Goal: Check status: Check status

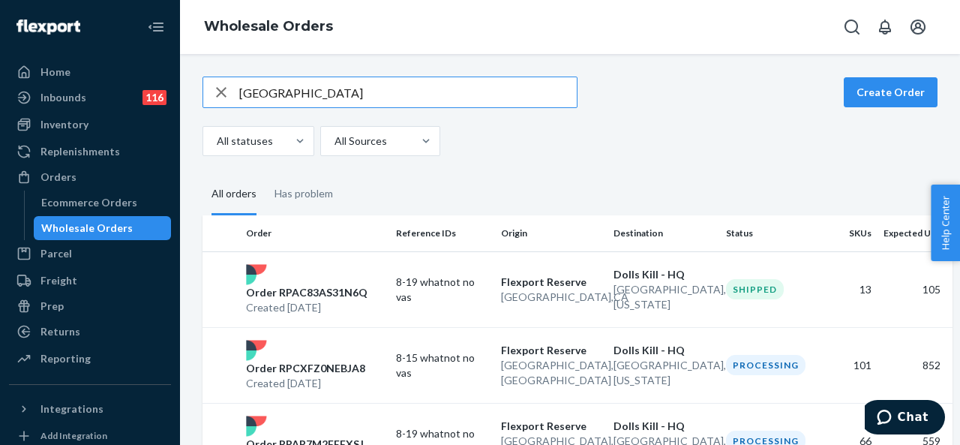
scroll to position [225, 0]
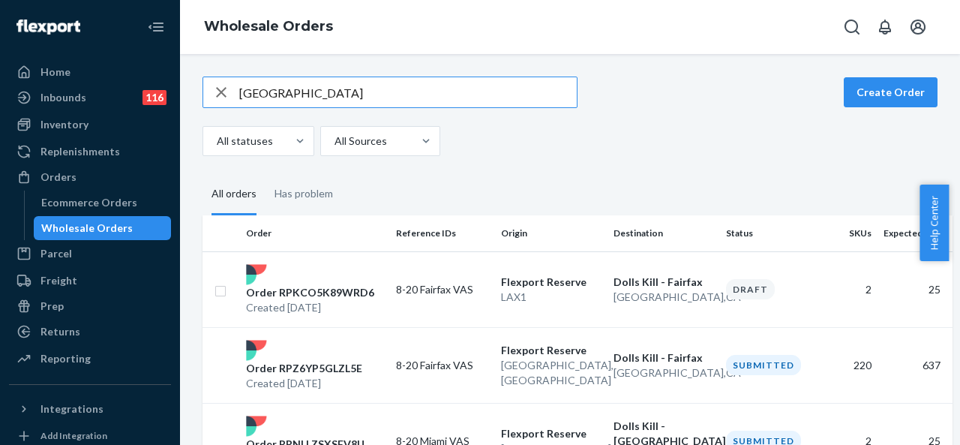
type input "[GEOGRAPHIC_DATA]"
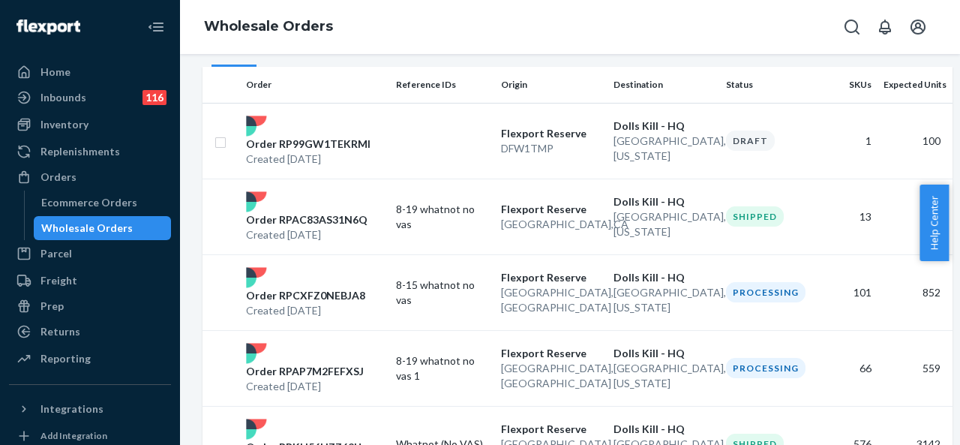
scroll to position [150, 0]
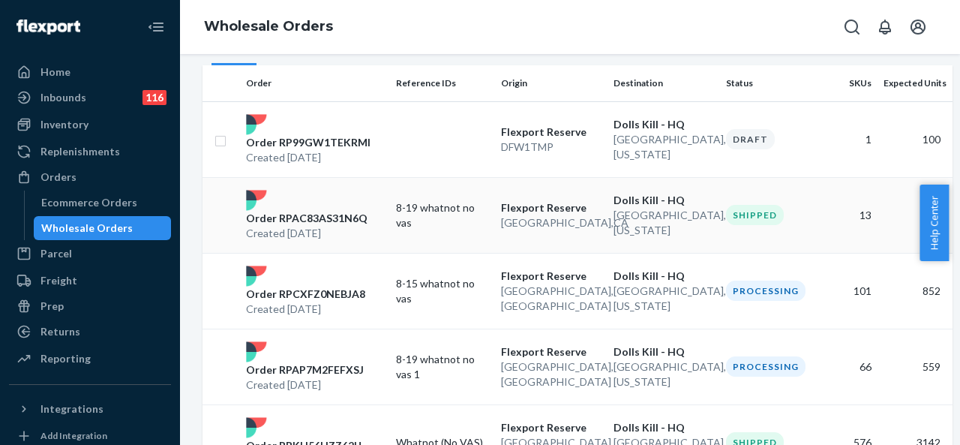
drag, startPoint x: 544, startPoint y: 203, endPoint x: 304, endPoint y: 214, distance: 240.2
drag, startPoint x: 304, startPoint y: 214, endPoint x: 266, endPoint y: 222, distance: 39.1
drag, startPoint x: 266, startPoint y: 222, endPoint x: 252, endPoint y: 214, distance: 16.5
drag, startPoint x: 252, startPoint y: 214, endPoint x: 216, endPoint y: 215, distance: 36.0
click at [216, 215] on td at bounding box center [220, 215] width 37 height 76
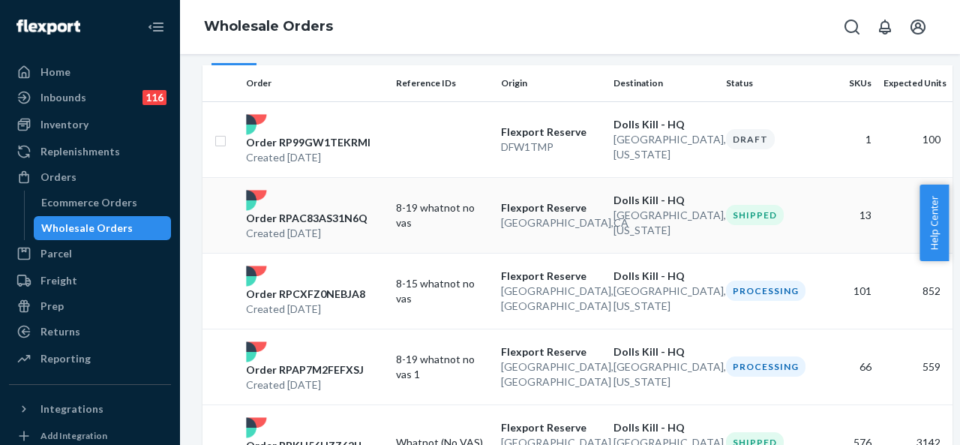
drag, startPoint x: 750, startPoint y: 217, endPoint x: 301, endPoint y: 222, distance: 449.2
click at [301, 222] on p "Order RPAC83AS31N6Q" at bounding box center [306, 218] width 121 height 15
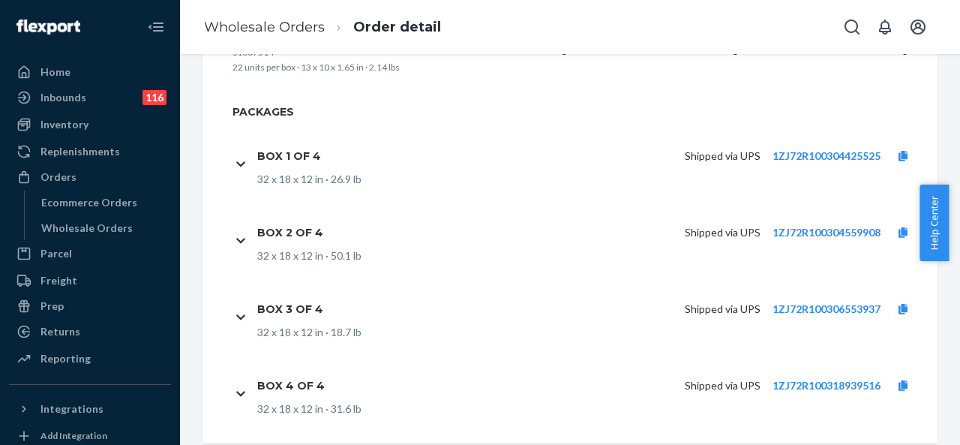
scroll to position [1446, 0]
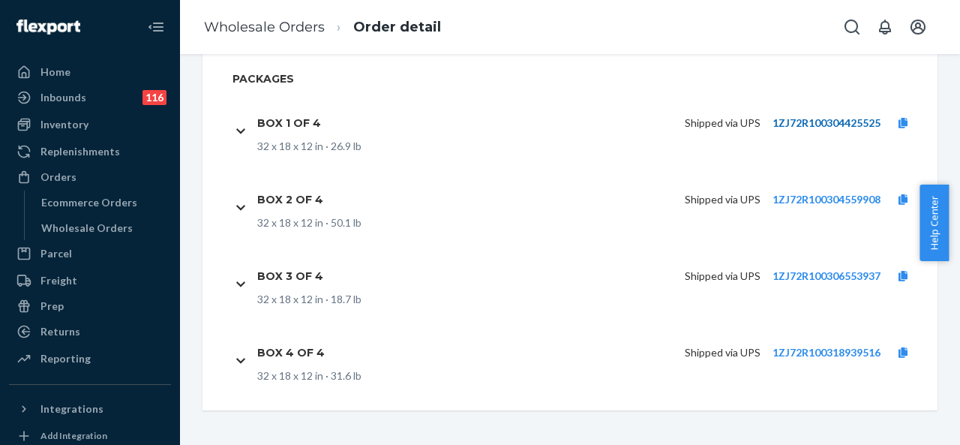
click at [774, 121] on link "1ZJ72R100304425525" at bounding box center [826, 122] width 108 height 13
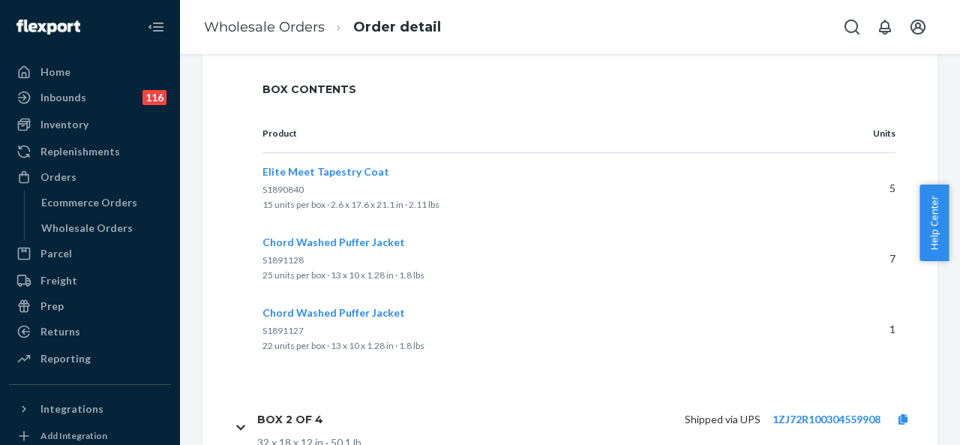
scroll to position [1551, 0]
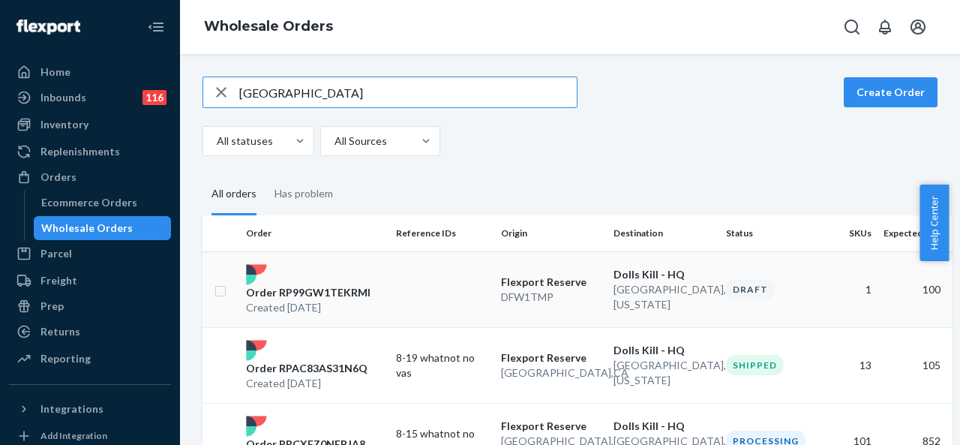
scroll to position [225, 0]
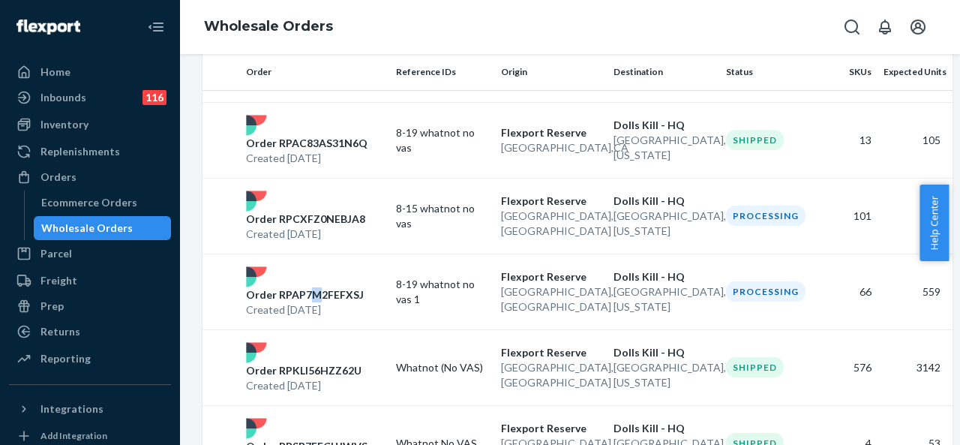
click at [316, 289] on p "Order RPAP7M2FEFXSJ" at bounding box center [305, 294] width 118 height 15
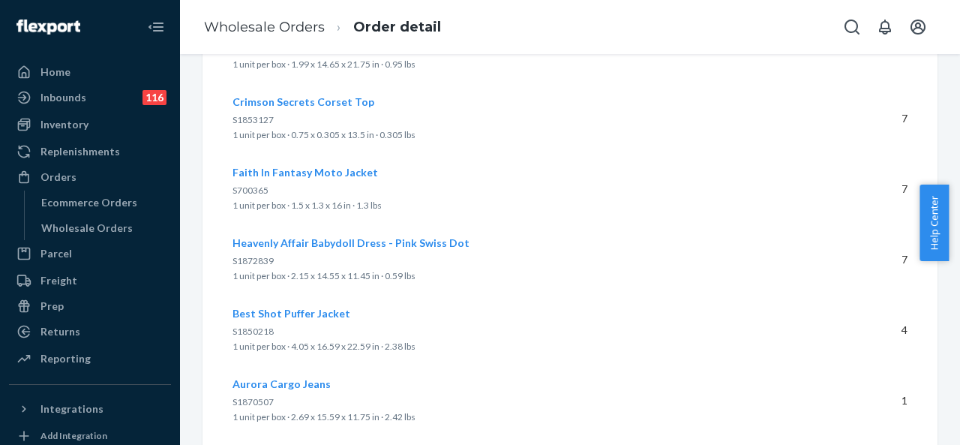
scroll to position [4842, 0]
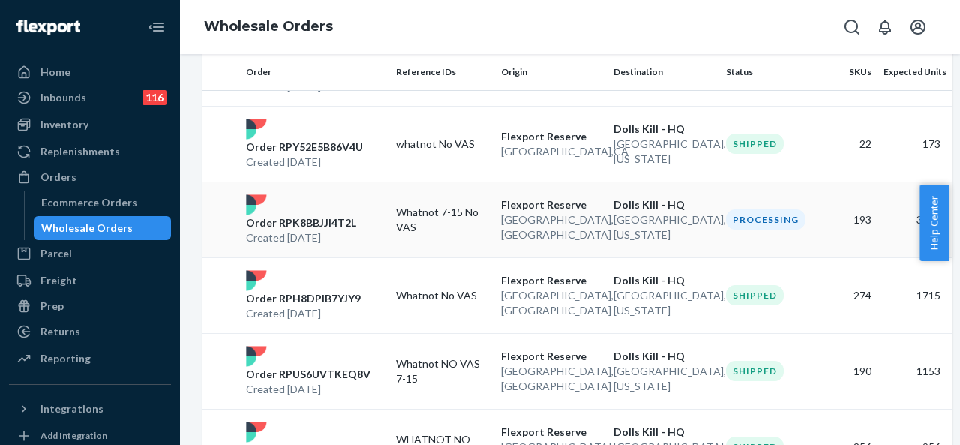
scroll to position [450, 0]
